Goal: Information Seeking & Learning: Learn about a topic

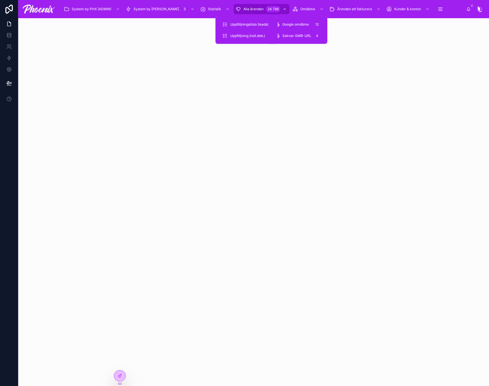
click at [243, 9] on span "Alla ärenden" at bounding box center [253, 9] width 20 height 5
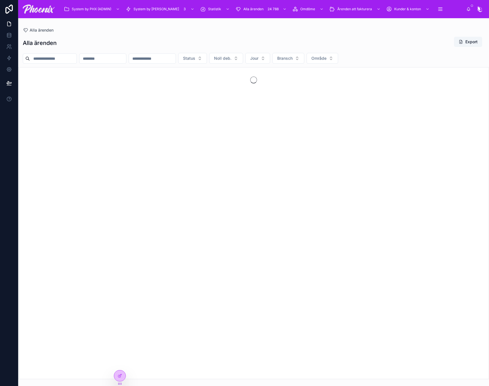
click at [77, 57] on input "text" at bounding box center [53, 59] width 47 height 8
paste input "**********"
type input "**********"
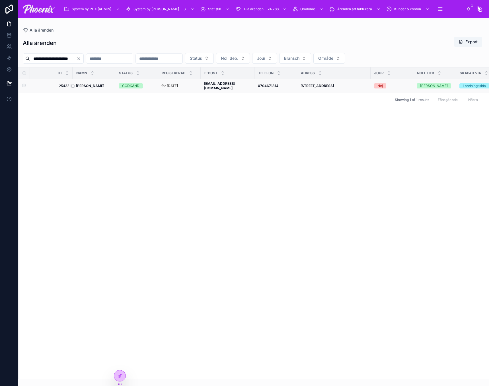
click at [87, 84] on strong "[PERSON_NAME]" at bounding box center [90, 86] width 28 height 4
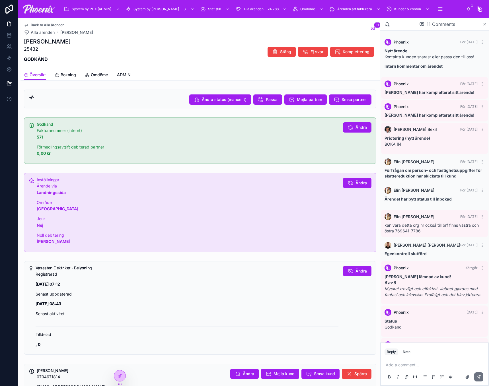
scroll to position [33, 0]
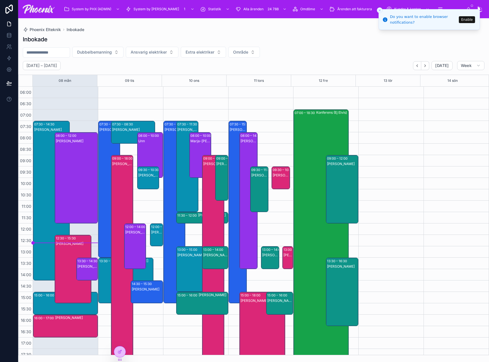
scroll to position [137, 0]
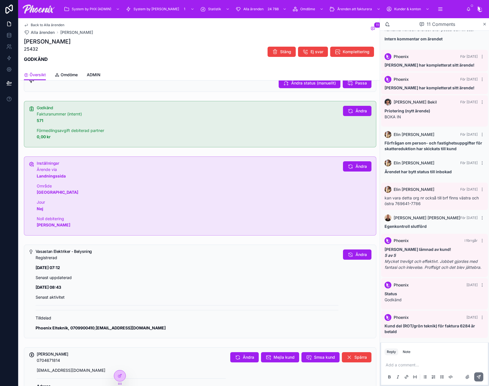
scroll to position [142, 0]
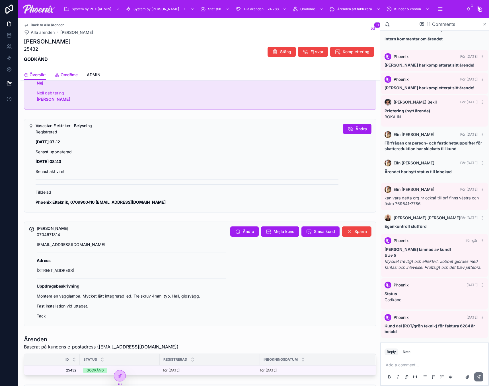
click at [64, 75] on span "Omdöme" at bounding box center [69, 75] width 17 height 6
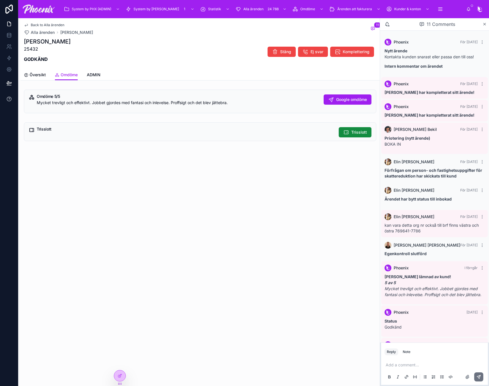
scroll to position [33, 0]
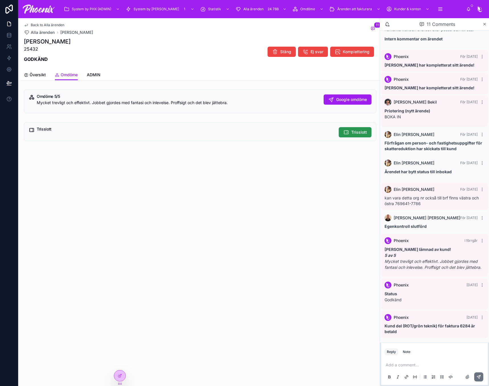
click at [364, 128] on button "Trisslott" at bounding box center [355, 132] width 33 height 10
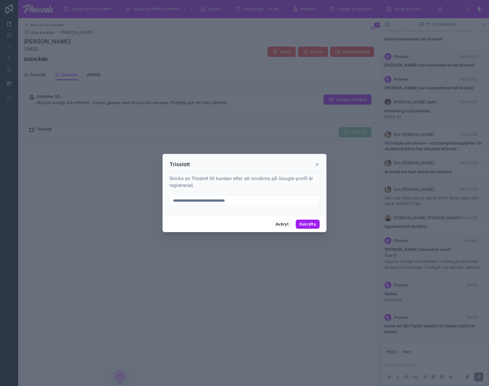
drag, startPoint x: 271, startPoint y: 206, endPoint x: 271, endPoint y: 202, distance: 4.6
click at [271, 202] on form at bounding box center [244, 204] width 150 height 16
drag, startPoint x: 272, startPoint y: 200, endPoint x: 276, endPoint y: 201, distance: 4.3
click at [273, 200] on input "text" at bounding box center [245, 201] width 150 height 8
click at [285, 205] on div at bounding box center [244, 201] width 150 height 10
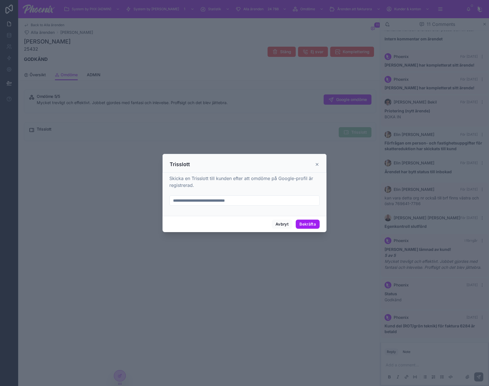
click at [286, 202] on input "text" at bounding box center [245, 201] width 150 height 8
paste input "**********"
type input "**********"
click at [308, 223] on button "Bekräfta" at bounding box center [308, 224] width 24 height 9
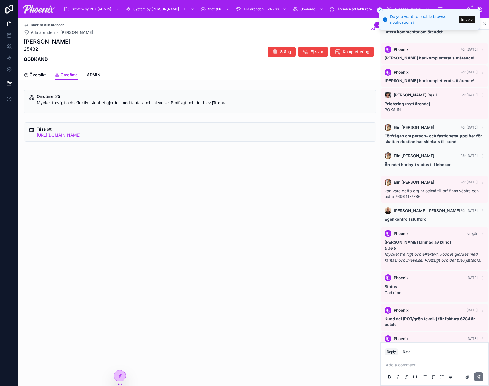
click at [382, 9] on button "Close toast" at bounding box center [380, 10] width 6 height 6
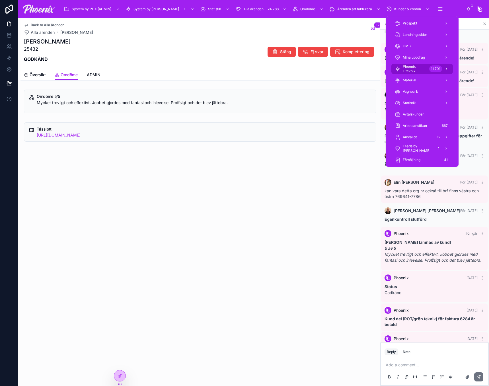
click at [422, 71] on span "Phoenix Elteknik" at bounding box center [415, 68] width 24 height 9
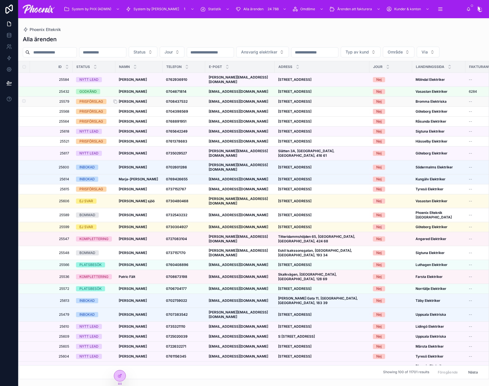
click at [137, 104] on strong "[PERSON_NAME]" at bounding box center [133, 101] width 28 height 4
click at [123, 117] on td "[PERSON_NAME] [PERSON_NAME]" at bounding box center [138, 112] width 47 height 10
click at [128, 114] on strong "[PERSON_NAME]" at bounding box center [133, 111] width 28 height 4
click at [125, 124] on strong "[PERSON_NAME]" at bounding box center [133, 121] width 28 height 4
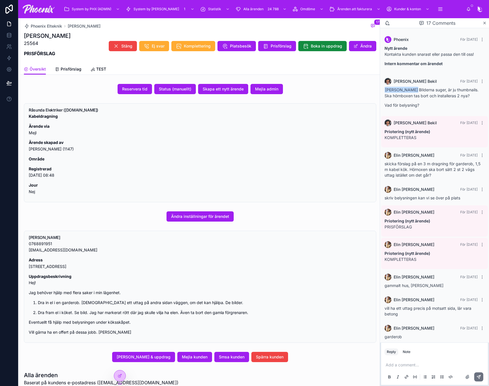
scroll to position [267, 0]
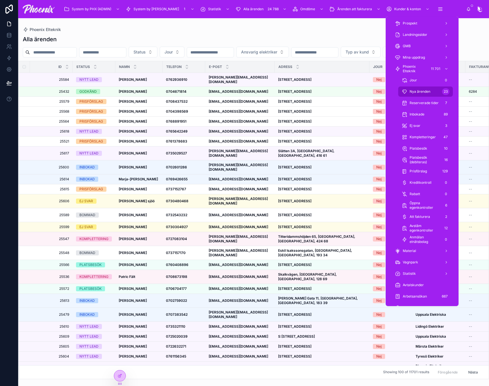
click at [429, 93] on span "Nya ärenden" at bounding box center [420, 91] width 21 height 5
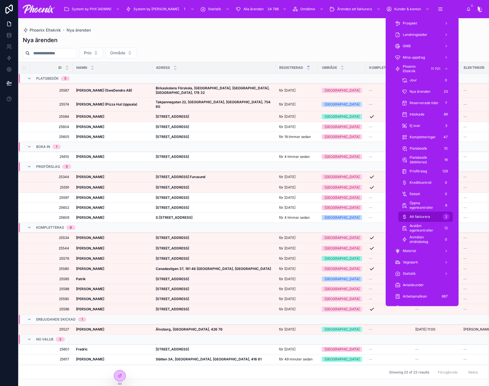
click at [420, 220] on div "Att fakturera 2" at bounding box center [426, 216] width 48 height 9
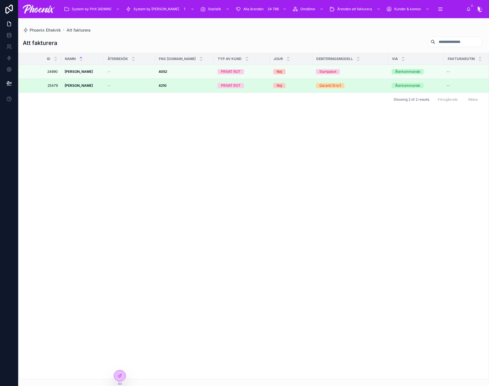
click at [216, 89] on td "PRIVAT ROT" at bounding box center [242, 86] width 56 height 14
click at [226, 85] on div "PRIVAT ROT" at bounding box center [231, 85] width 20 height 5
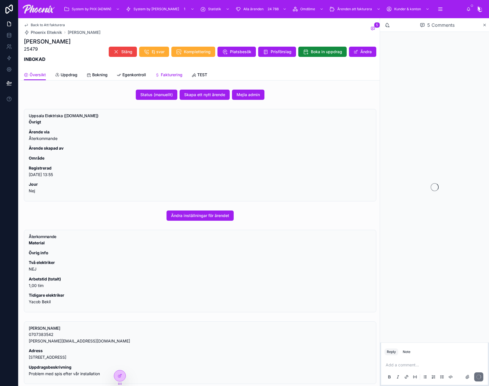
click at [175, 76] on span "Fakturering" at bounding box center [172, 75] width 22 height 6
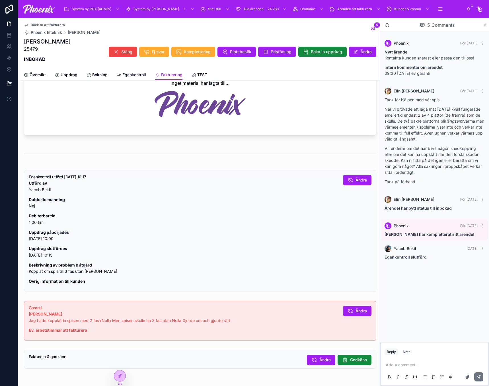
scroll to position [416, 0]
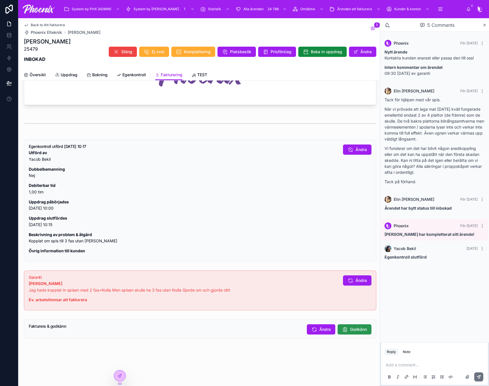
click at [341, 325] on button "Godkänn" at bounding box center [355, 330] width 34 height 10
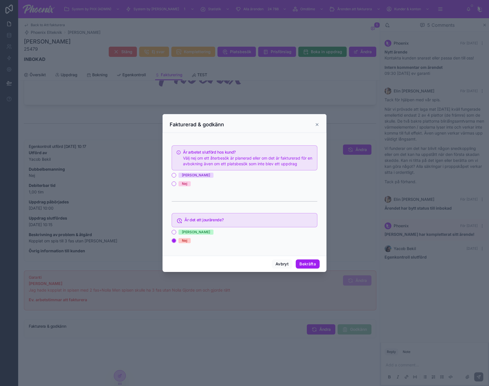
click at [183, 175] on div "[PERSON_NAME]" at bounding box center [196, 175] width 28 height 5
click at [176, 175] on button "[PERSON_NAME]" at bounding box center [174, 175] width 5 height 5
drag, startPoint x: 305, startPoint y: 256, endPoint x: 307, endPoint y: 269, distance: 13.0
click at [305, 256] on div "Fakturerad & godkänn Är arbetet slutförd hos kund? Välj nej om ett återbesök är…" at bounding box center [245, 193] width 164 height 158
click at [307, 269] on button "Bekräfta" at bounding box center [308, 264] width 24 height 9
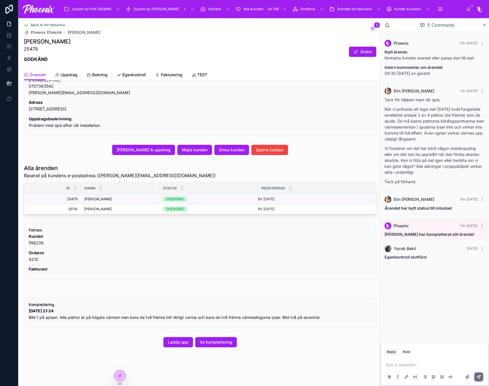
scroll to position [249, 0]
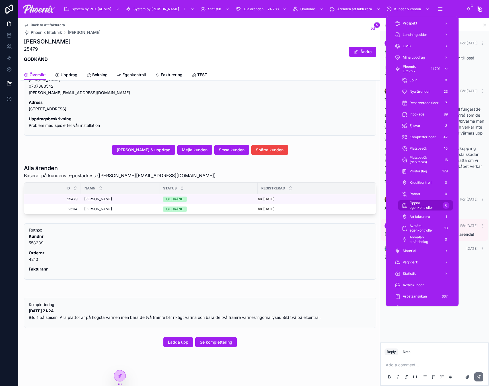
click at [430, 204] on span "Öppna egenkontroller" at bounding box center [425, 205] width 31 height 9
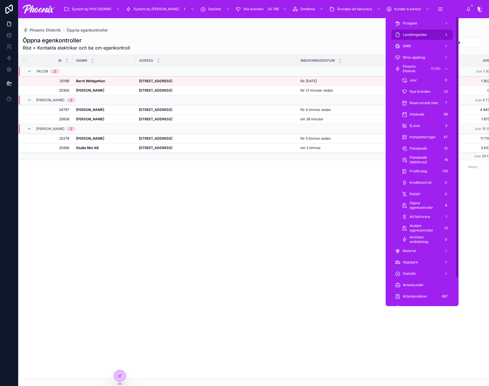
click at [418, 36] on span "Landningssidor" at bounding box center [415, 34] width 24 height 5
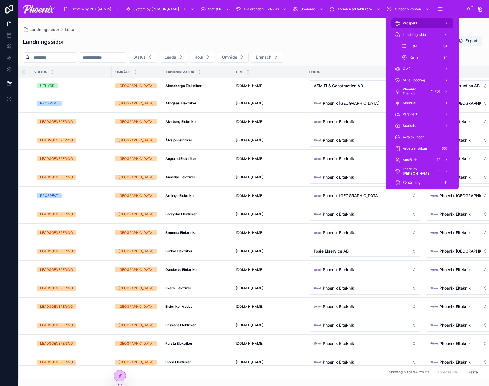
click at [416, 21] on span "Prospekt" at bounding box center [410, 23] width 15 height 5
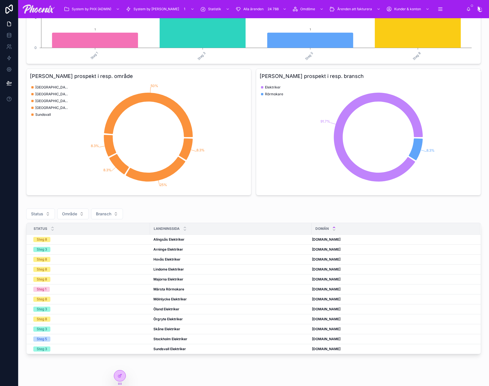
scroll to position [139, 0]
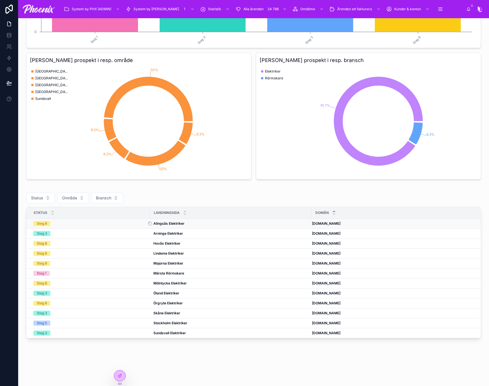
click at [162, 223] on strong "Alingsås Elektriker" at bounding box center [168, 224] width 31 height 4
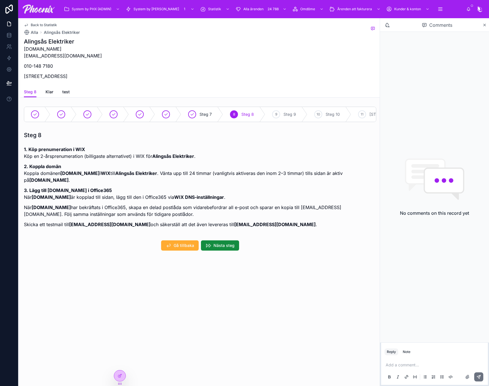
click at [44, 183] on strong "[DOMAIN_NAME]" at bounding box center [48, 180] width 39 height 6
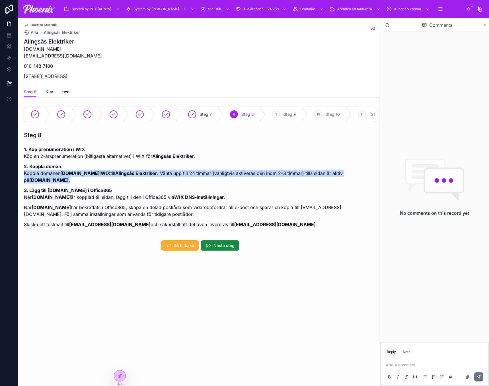
drag, startPoint x: 44, startPoint y: 187, endPoint x: 91, endPoint y: 186, distance: 47.6
click at [43, 183] on strong "[DOMAIN_NAME]" at bounding box center [48, 180] width 39 height 6
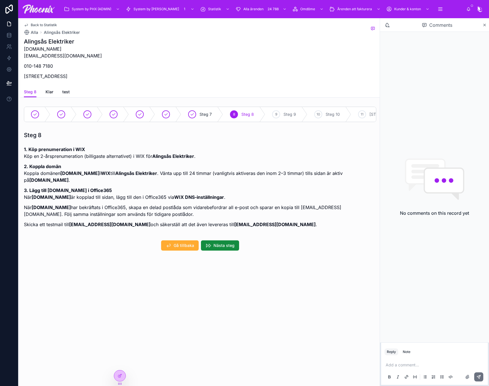
drag, startPoint x: 104, startPoint y: 189, endPoint x: 105, endPoint y: 180, distance: 9.1
click at [104, 188] on div "1. Köp prenumeration i WIX Köp en 2-årsprenumeration (billigaste alternativet) …" at bounding box center [200, 185] width 353 height 92
drag, startPoint x: 107, startPoint y: 178, endPoint x: 62, endPoint y: 178, distance: 45.3
click at [62, 176] on strong "[DOMAIN_NAME]" at bounding box center [79, 174] width 39 height 6
copy strong "[DOMAIN_NAME]"
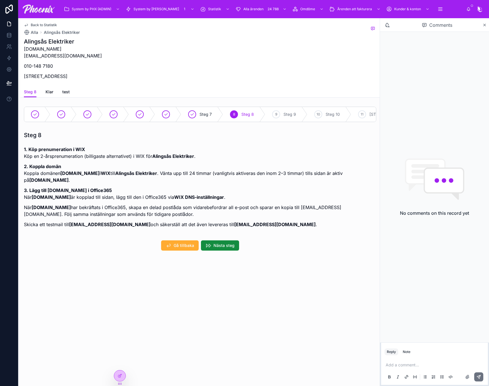
drag, startPoint x: 355, startPoint y: 73, endPoint x: 348, endPoint y: 73, distance: 6.3
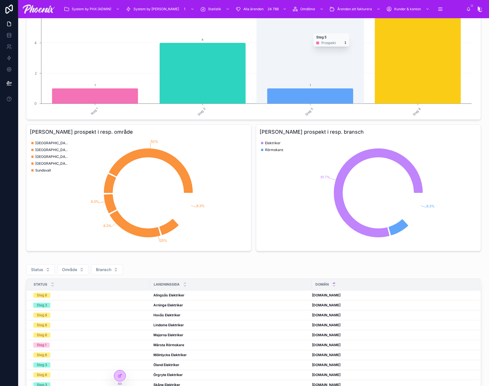
scroll to position [114, 0]
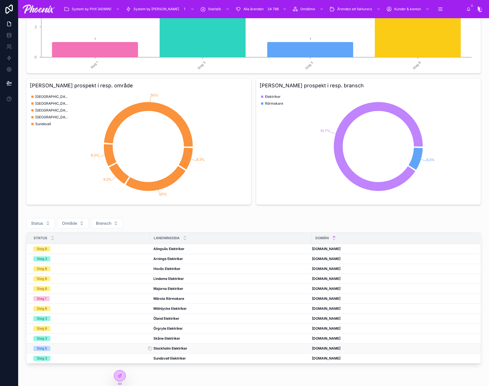
click at [173, 351] on strong "Stockholm Elektriker" at bounding box center [170, 349] width 34 height 4
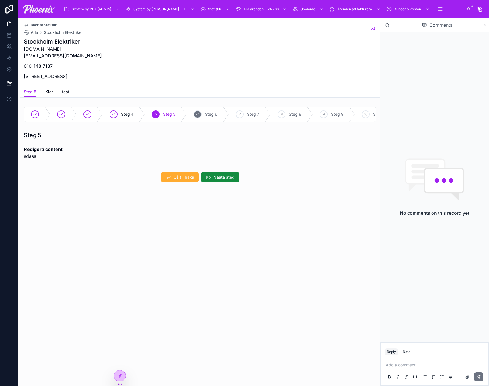
click at [192, 114] on div "[STREET_ADDRESS]" at bounding box center [208, 114] width 42 height 15
click at [224, 119] on div "[STREET_ADDRESS]" at bounding box center [234, 114] width 42 height 15
